Goal: Task Accomplishment & Management: Use online tool/utility

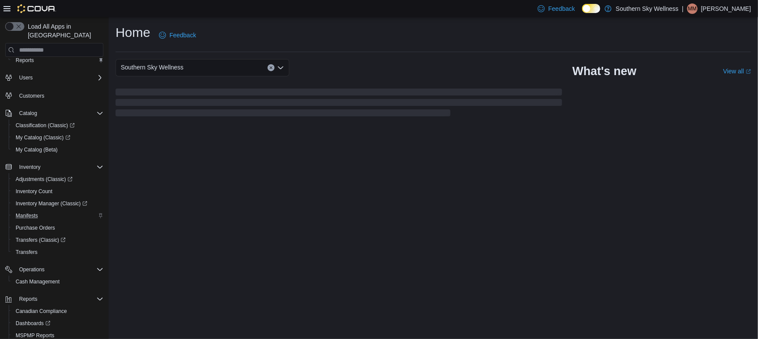
scroll to position [77, 0]
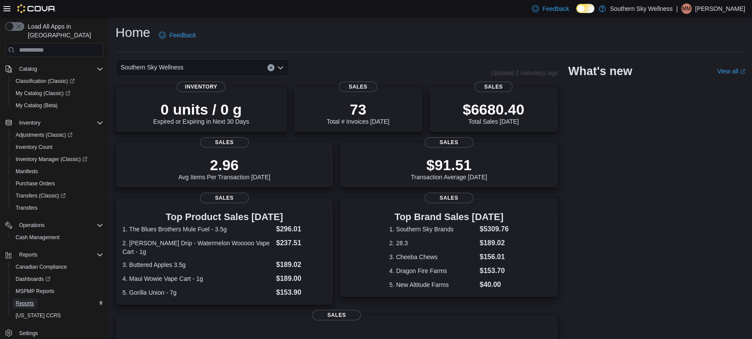
click at [36, 298] on link "Reports" at bounding box center [24, 303] width 25 height 10
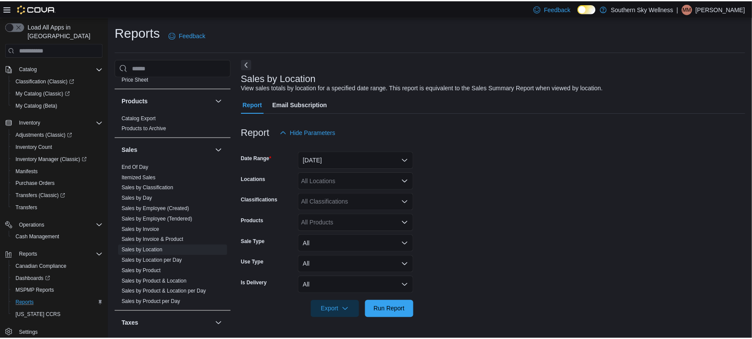
scroll to position [582, 0]
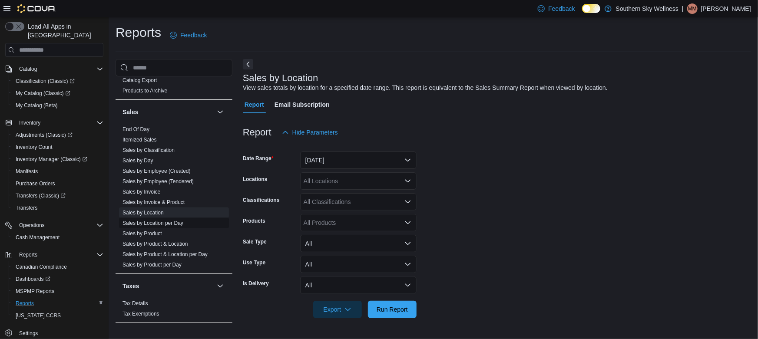
click at [177, 220] on link "Sales by Location per Day" at bounding box center [152, 223] width 61 height 6
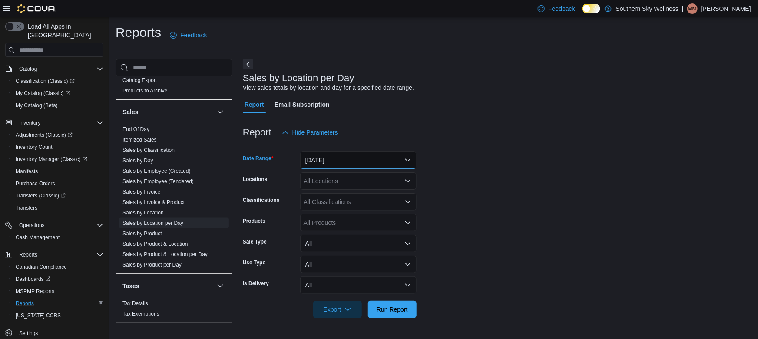
click at [329, 160] on button "[DATE]" at bounding box center [358, 160] width 116 height 17
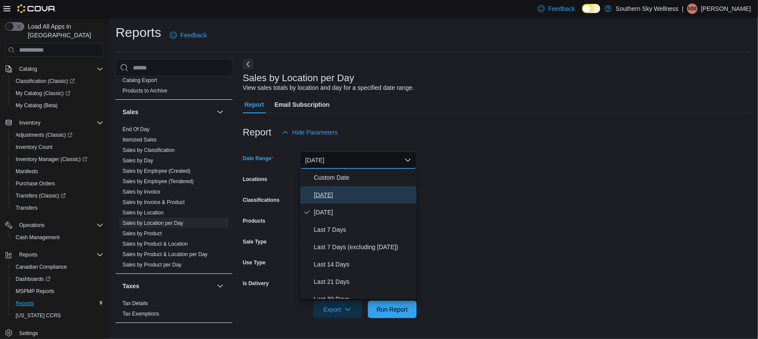
click at [325, 195] on span "[DATE]" at bounding box center [363, 195] width 99 height 10
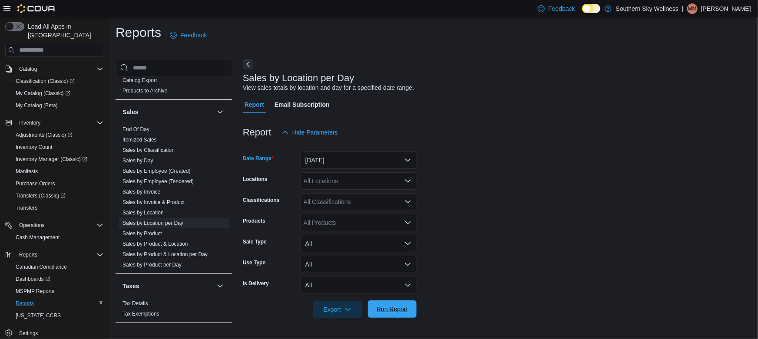
click at [395, 313] on span "Run Report" at bounding box center [391, 309] width 31 height 9
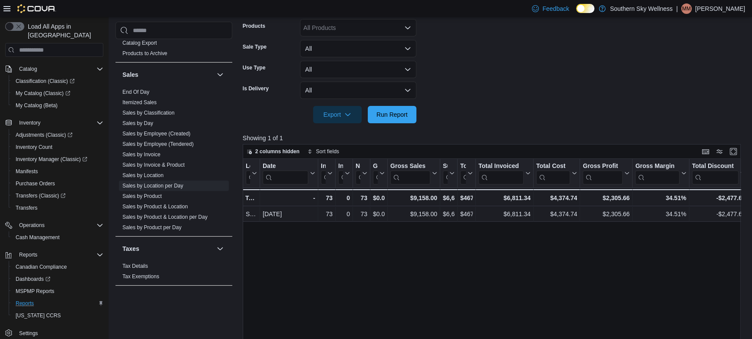
scroll to position [237, 0]
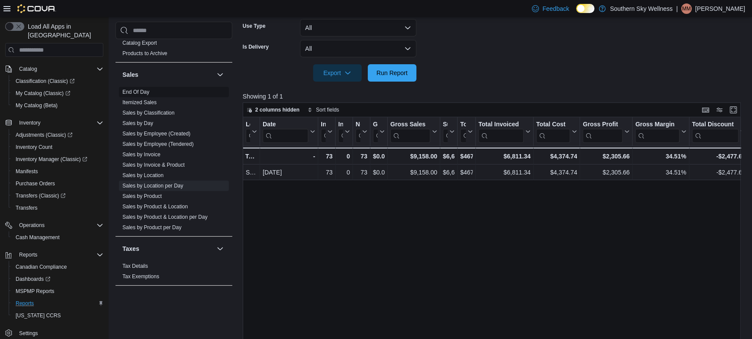
click at [143, 91] on link "End Of Day" at bounding box center [135, 92] width 27 height 6
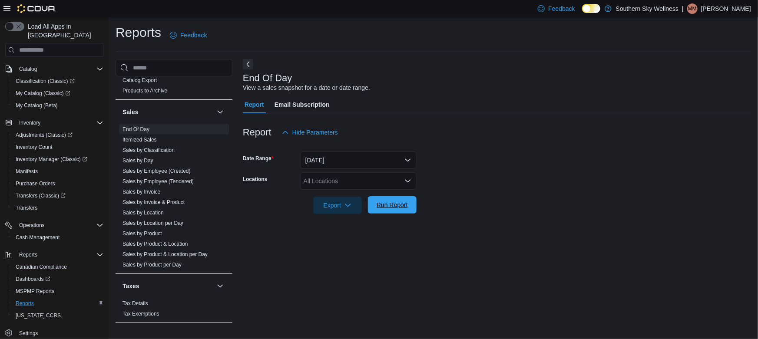
click at [392, 210] on span "Run Report" at bounding box center [392, 204] width 38 height 17
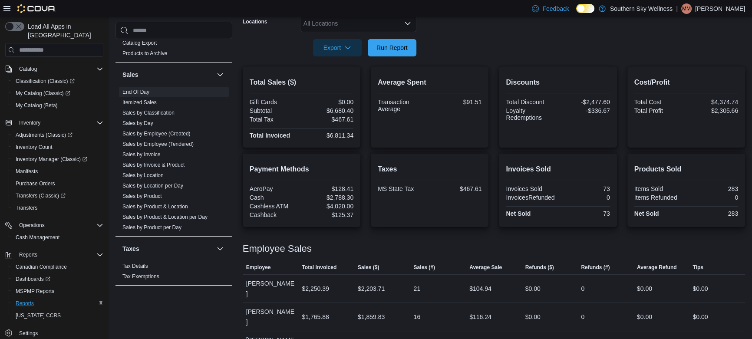
scroll to position [181, 0]
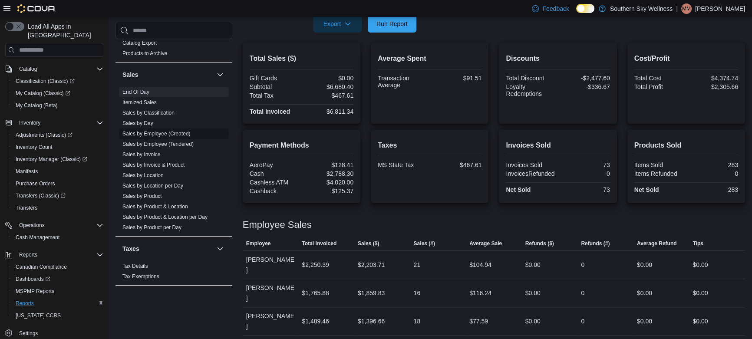
click at [163, 131] on link "Sales by Employee (Created)" at bounding box center [156, 134] width 68 height 6
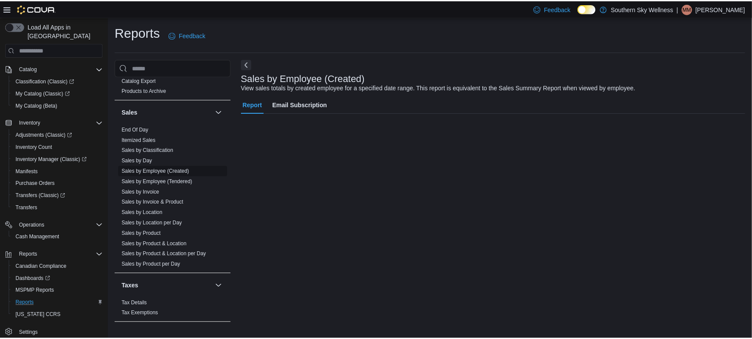
scroll to position [17, 0]
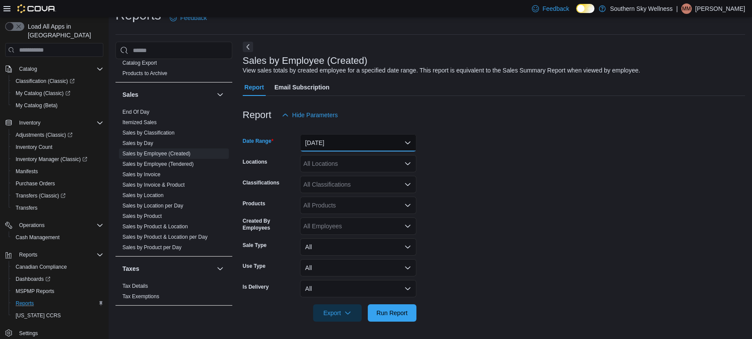
click at [336, 144] on button "[DATE]" at bounding box center [358, 142] width 116 height 17
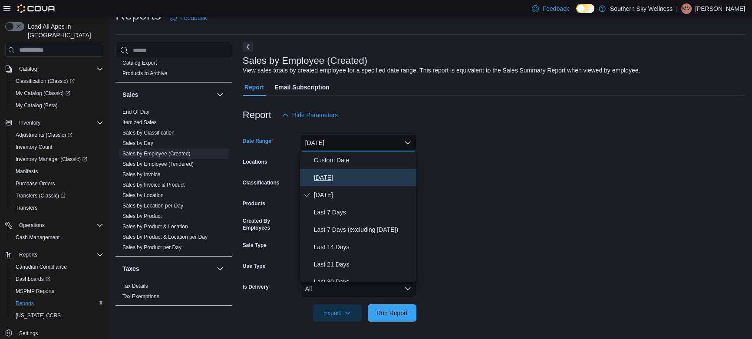
click at [338, 172] on span "[DATE]" at bounding box center [363, 177] width 99 height 10
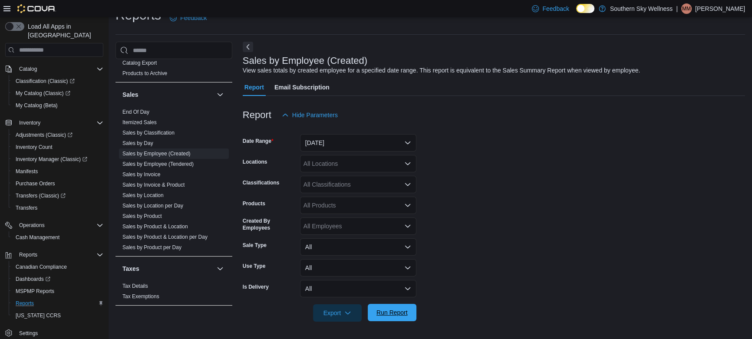
drag, startPoint x: 393, startPoint y: 301, endPoint x: 391, endPoint y: 308, distance: 7.7
click at [392, 304] on form "Date Range [DATE] Locations All Locations Classifications All Classifications P…" at bounding box center [494, 223] width 502 height 198
click at [391, 308] on span "Run Report" at bounding box center [392, 312] width 38 height 17
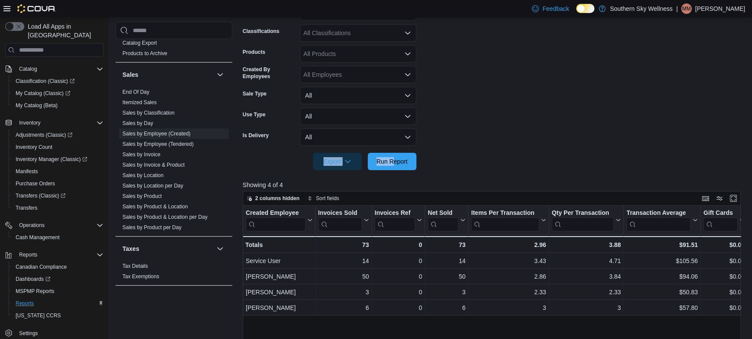
scroll to position [175, 0]
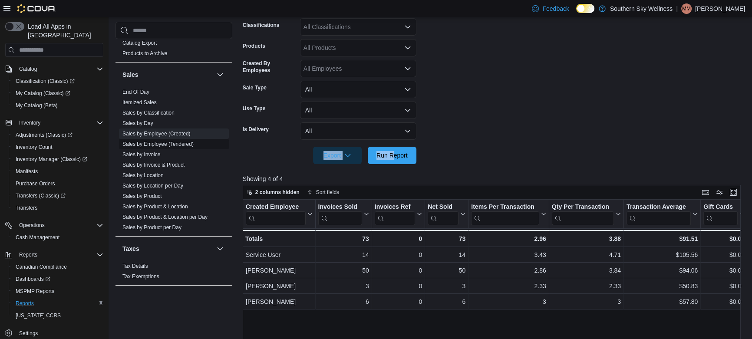
click at [159, 143] on link "Sales by Employee (Tendered)" at bounding box center [157, 144] width 71 height 6
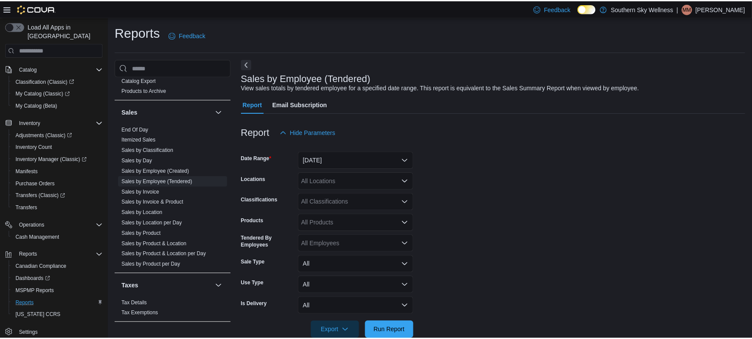
scroll to position [17, 0]
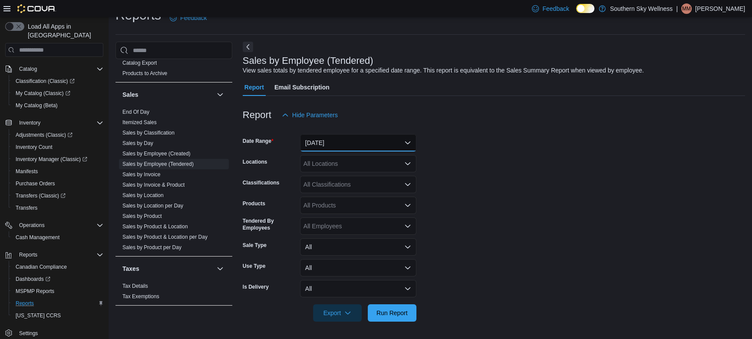
click at [380, 134] on button "[DATE]" at bounding box center [358, 142] width 116 height 17
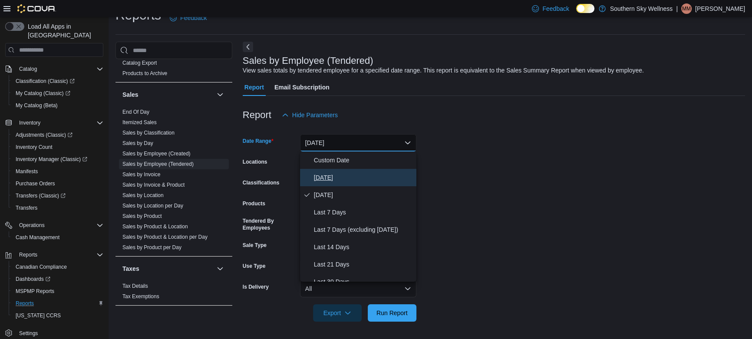
click at [371, 177] on span "[DATE]" at bounding box center [363, 177] width 99 height 10
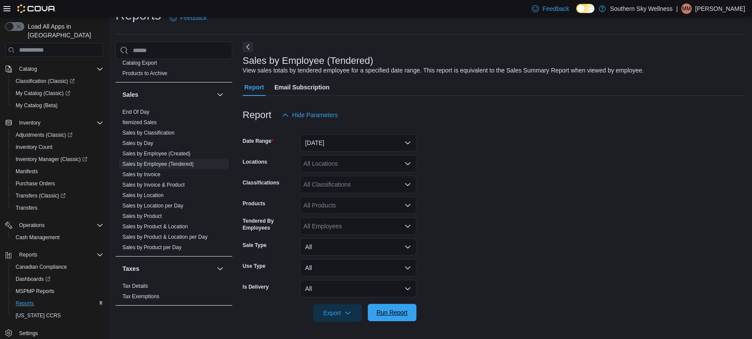
click at [397, 313] on span "Run Report" at bounding box center [391, 312] width 31 height 9
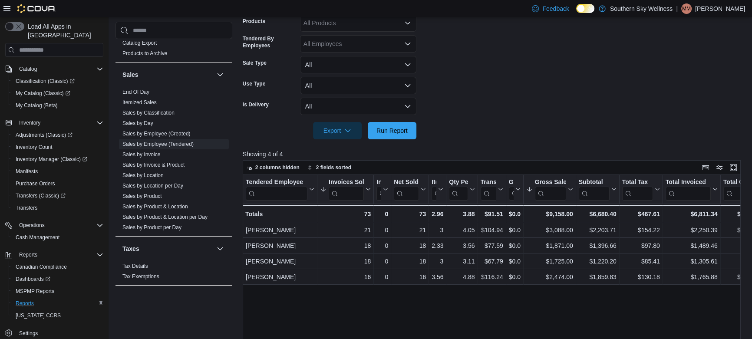
scroll to position [214, 0]
